Goal: Complete application form: Complete application form

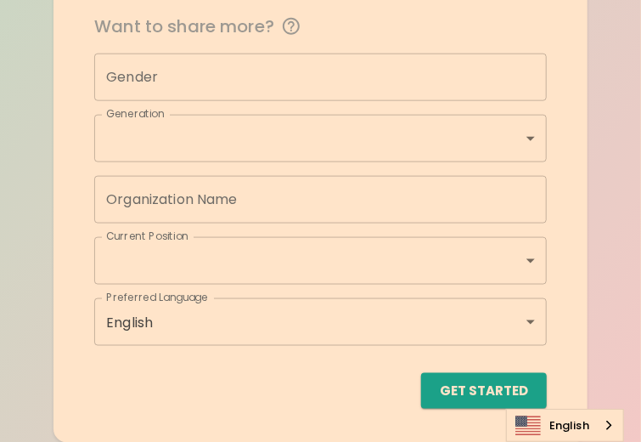
scroll to position [200, 0]
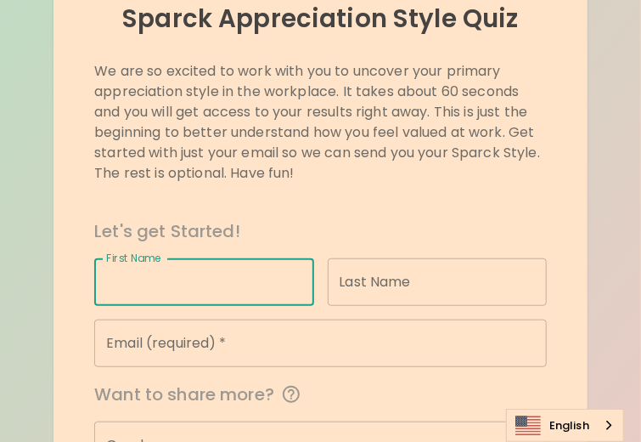
click at [251, 290] on input "First Name" at bounding box center [203, 282] width 219 height 48
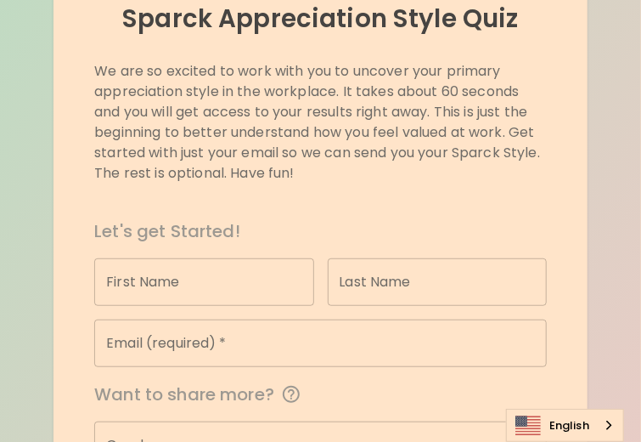
drag, startPoint x: 109, startPoint y: 111, endPoint x: 110, endPoint y: 144, distance: 33.2
click at [109, 111] on p "We are so excited to work with you to uncover your primary appreciation style i…" at bounding box center [320, 122] width 453 height 122
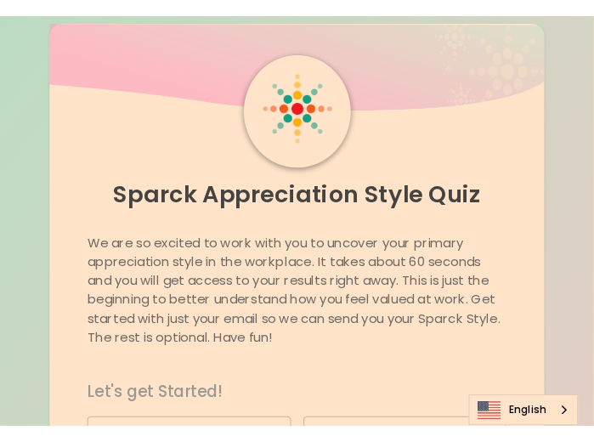
scroll to position [0, 0]
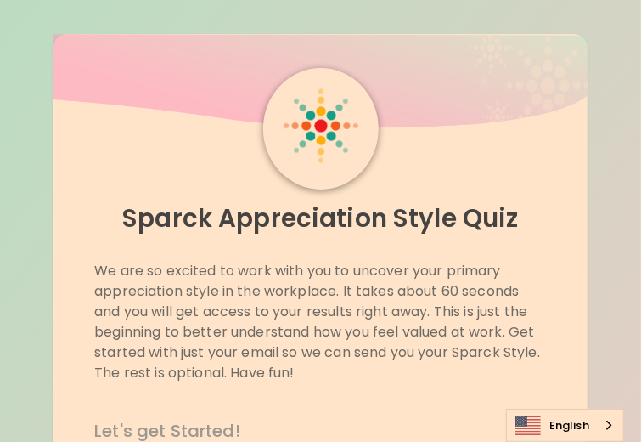
click at [415, 281] on p "We are so excited to work with you to uncover your primary appreciation style i…" at bounding box center [320, 322] width 453 height 122
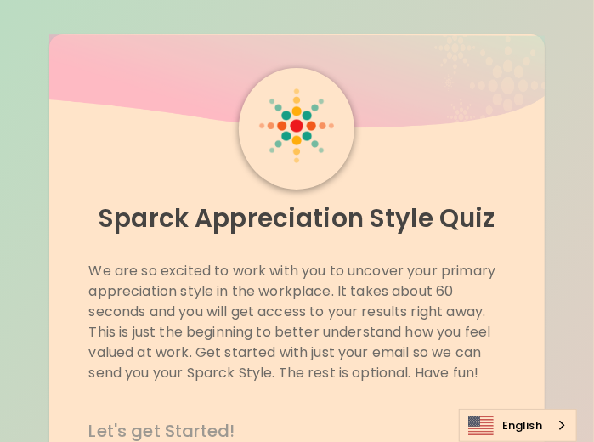
scroll to position [567, 0]
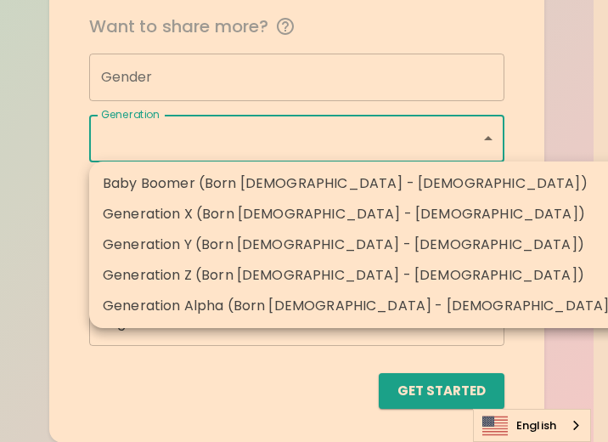
click at [375, 247] on li "Generation Y (Born [DEMOGRAPHIC_DATA] - [DEMOGRAPHIC_DATA])" at bounding box center [359, 244] width 540 height 31
type input "generation_y"
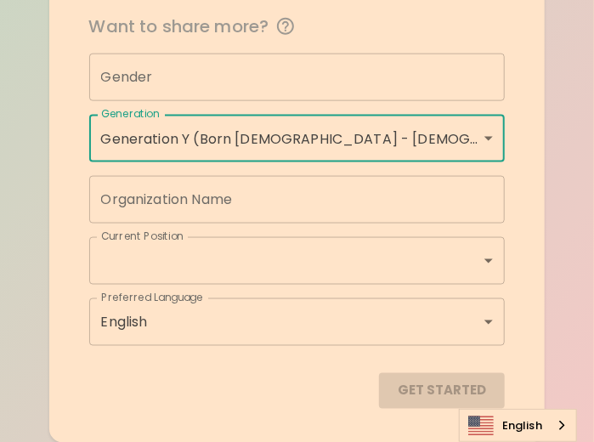
click at [355, 69] on input "Gender" at bounding box center [297, 78] width 416 height 48
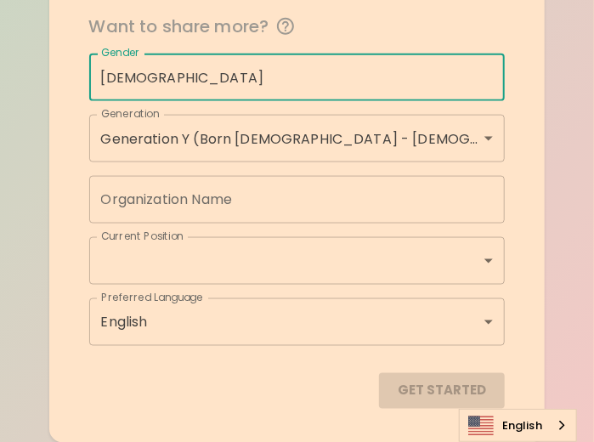
type input "[DEMOGRAPHIC_DATA]"
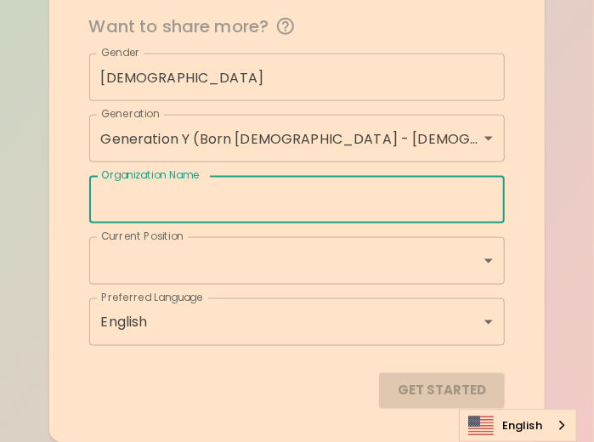
click at [216, 203] on input "Organization Name" at bounding box center [297, 200] width 416 height 48
type input "CVCS"
click at [172, 222] on input "CVCS" at bounding box center [297, 200] width 416 height 48
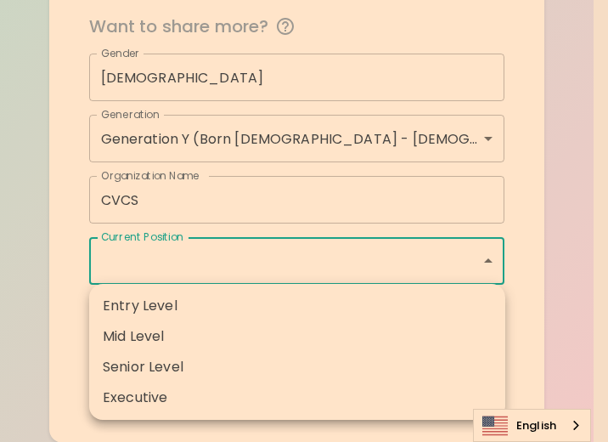
drag, startPoint x: 144, startPoint y: 355, endPoint x: 149, endPoint y: 342, distance: 13.7
click at [149, 342] on ul "Entry Level Mid Level Senior Level Executive" at bounding box center [297, 352] width 416 height 136
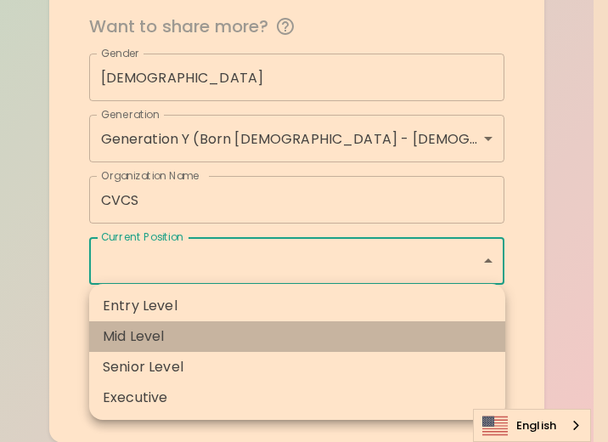
click at [149, 342] on li "Mid Level" at bounding box center [297, 336] width 416 height 31
type input "mid_level"
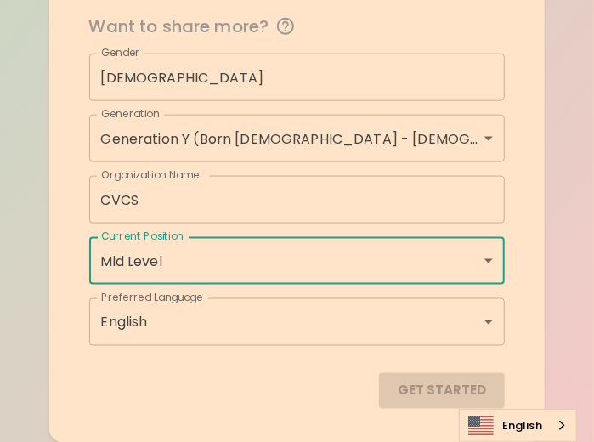
click at [310, 398] on div "Get Started" at bounding box center [297, 391] width 416 height 36
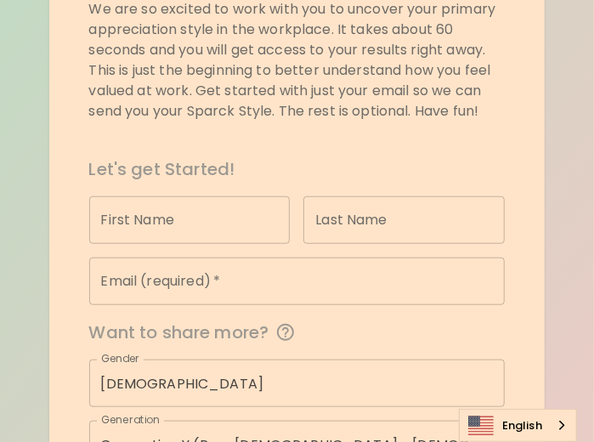
scroll to position [263, 0]
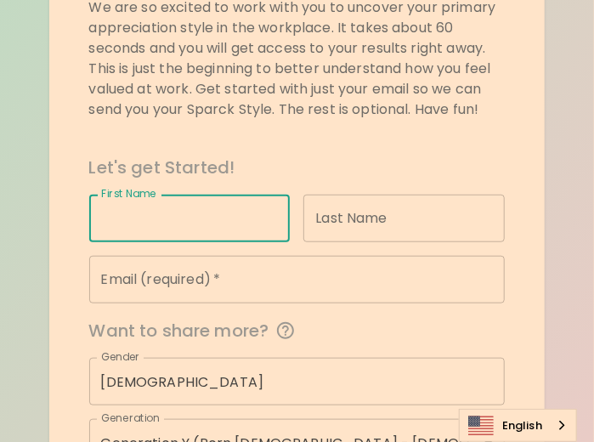
click at [191, 211] on input "First Name" at bounding box center [189, 218] width 201 height 48
type input "[PERSON_NAME]"
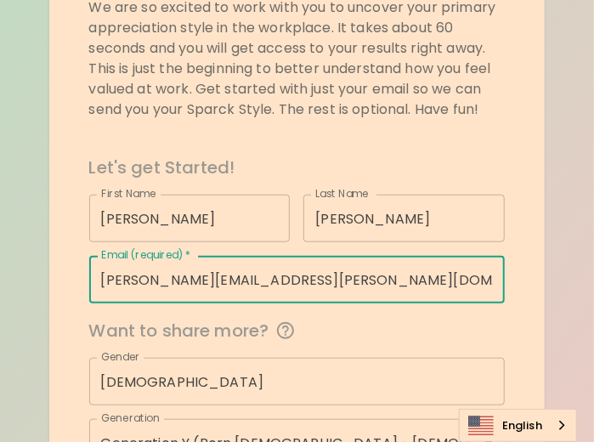
drag, startPoint x: 379, startPoint y: 283, endPoint x: 189, endPoint y: 283, distance: 189.4
click at [189, 283] on input "[PERSON_NAME][EMAIL_ADDRESS][PERSON_NAME][DOMAIN_NAME]" at bounding box center [297, 280] width 416 height 48
type input "[PERSON_NAME][EMAIL_ADDRESS][PERSON_NAME][DOMAIN_NAME]"
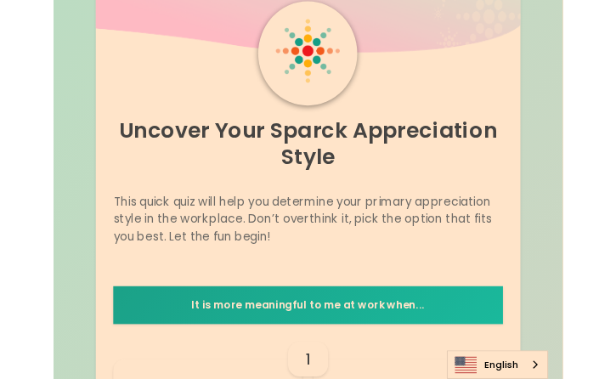
scroll to position [0, 0]
